Goal: Task Accomplishment & Management: Complete application form

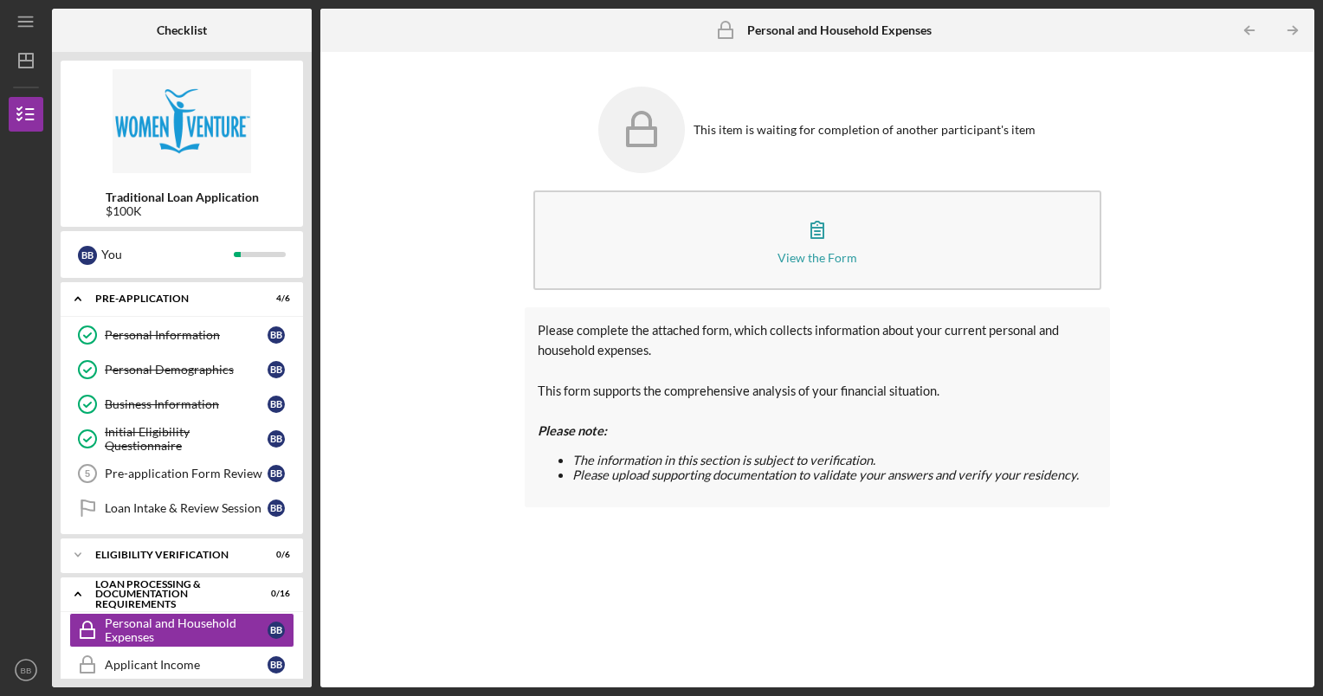
scroll to position [575, 0]
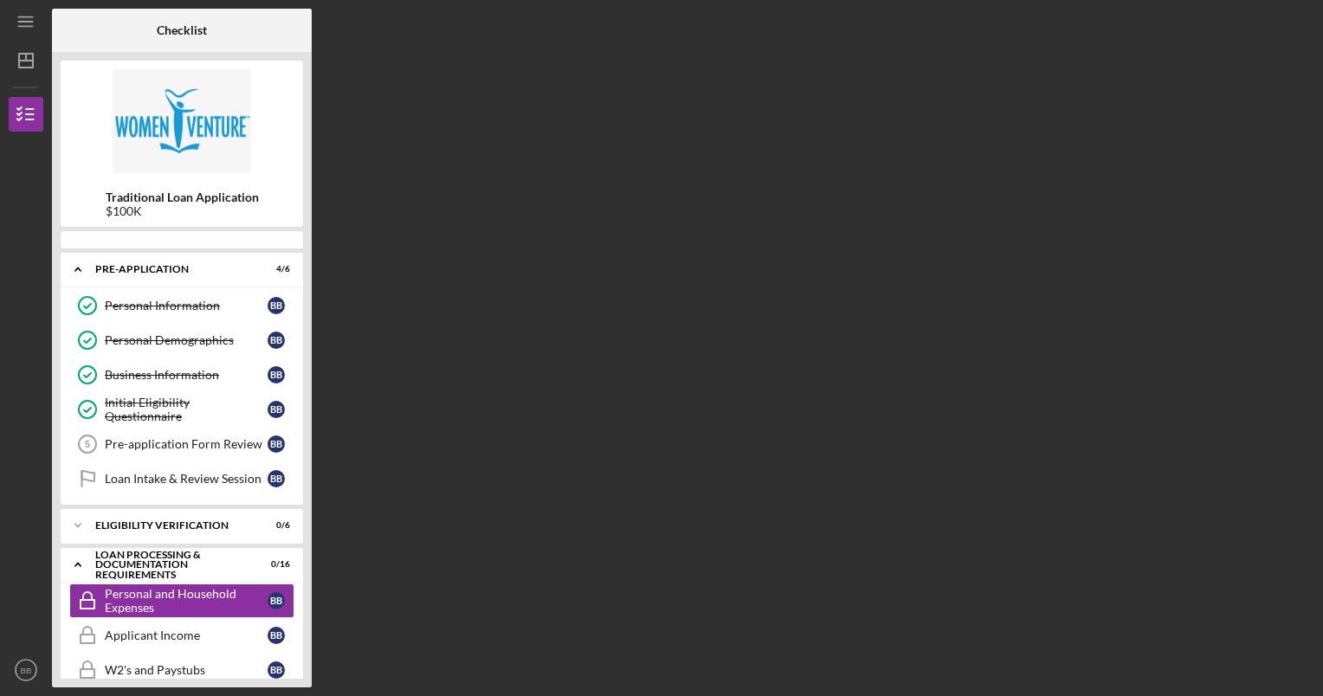
scroll to position [132, 0]
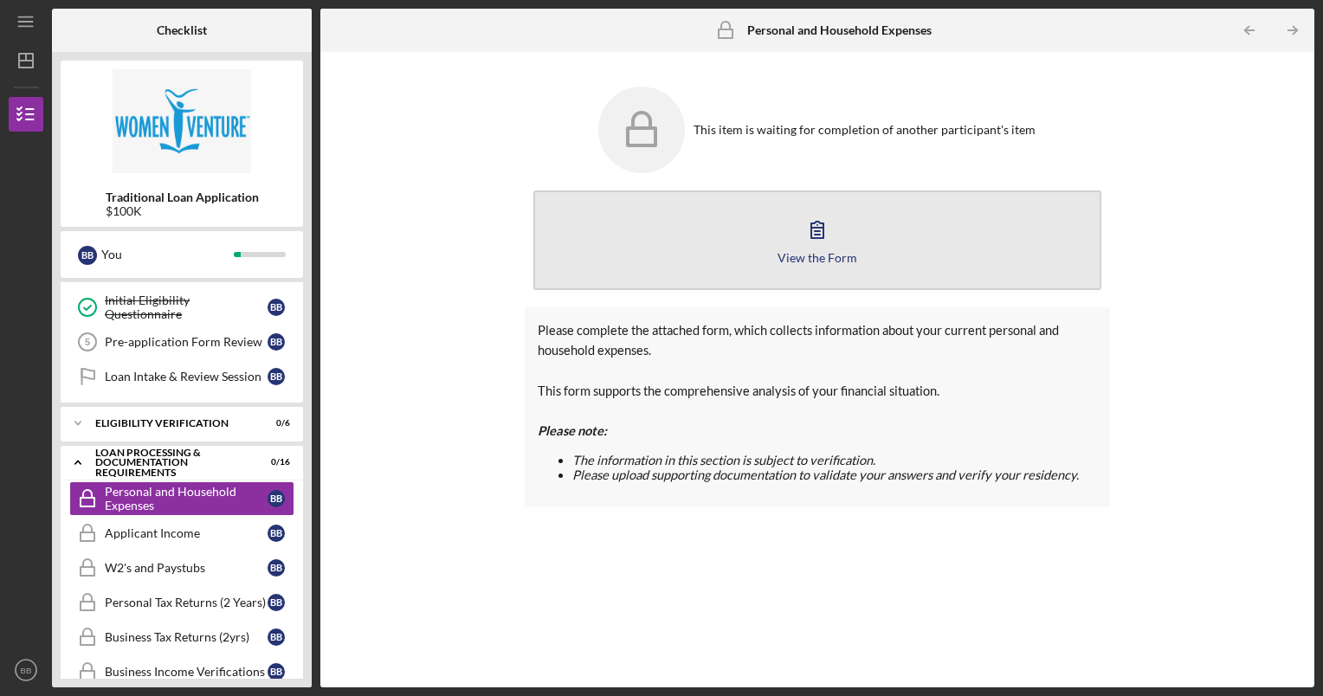
click at [817, 227] on icon "button" at bounding box center [817, 229] width 43 height 43
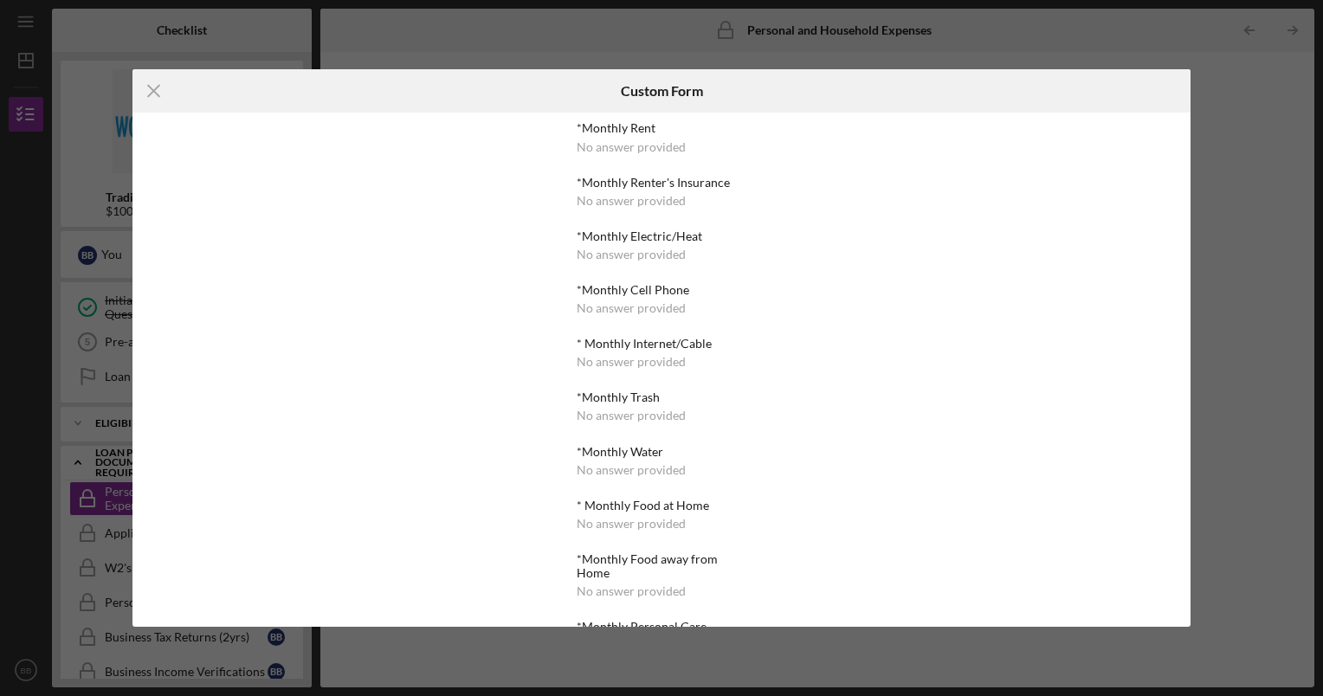
click at [645, 147] on div "No answer provided" at bounding box center [631, 147] width 109 height 14
click at [156, 90] on icon "Icon/Menu Close" at bounding box center [153, 90] width 43 height 43
